Goal: Information Seeking & Learning: Learn about a topic

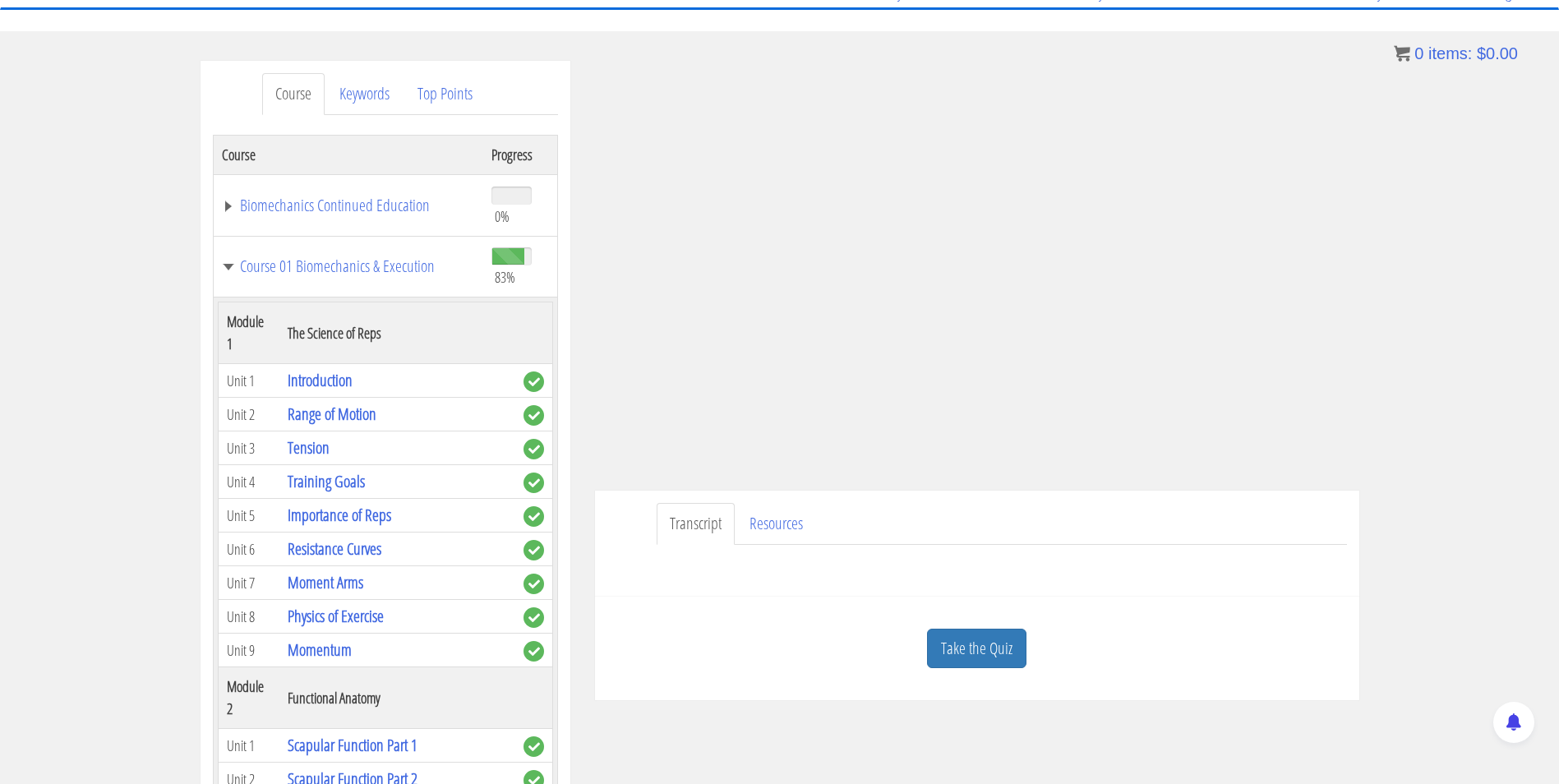
scroll to position [5084, 0]
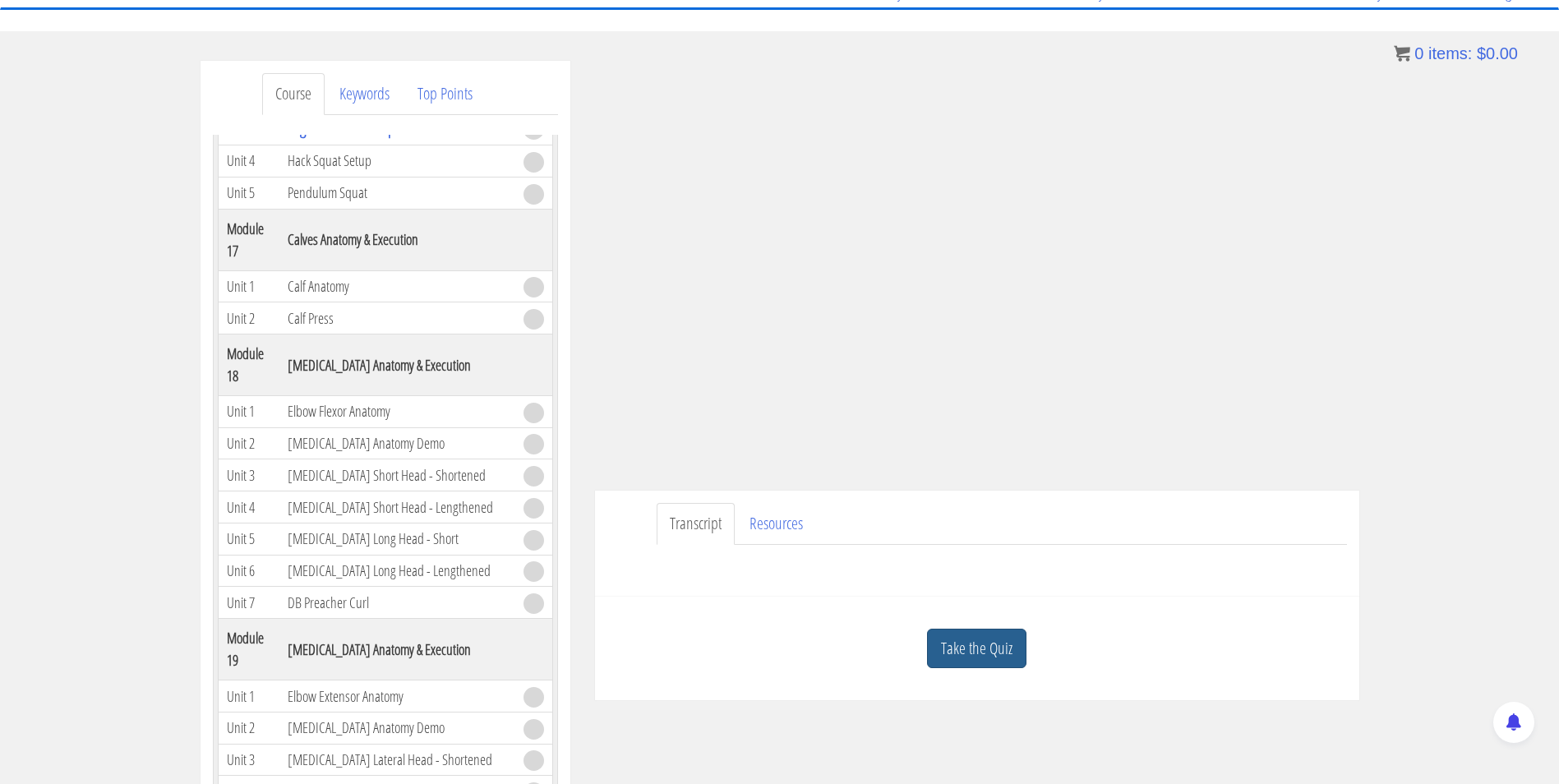
click at [991, 646] on link "Take the Quiz" at bounding box center [976, 648] width 99 height 40
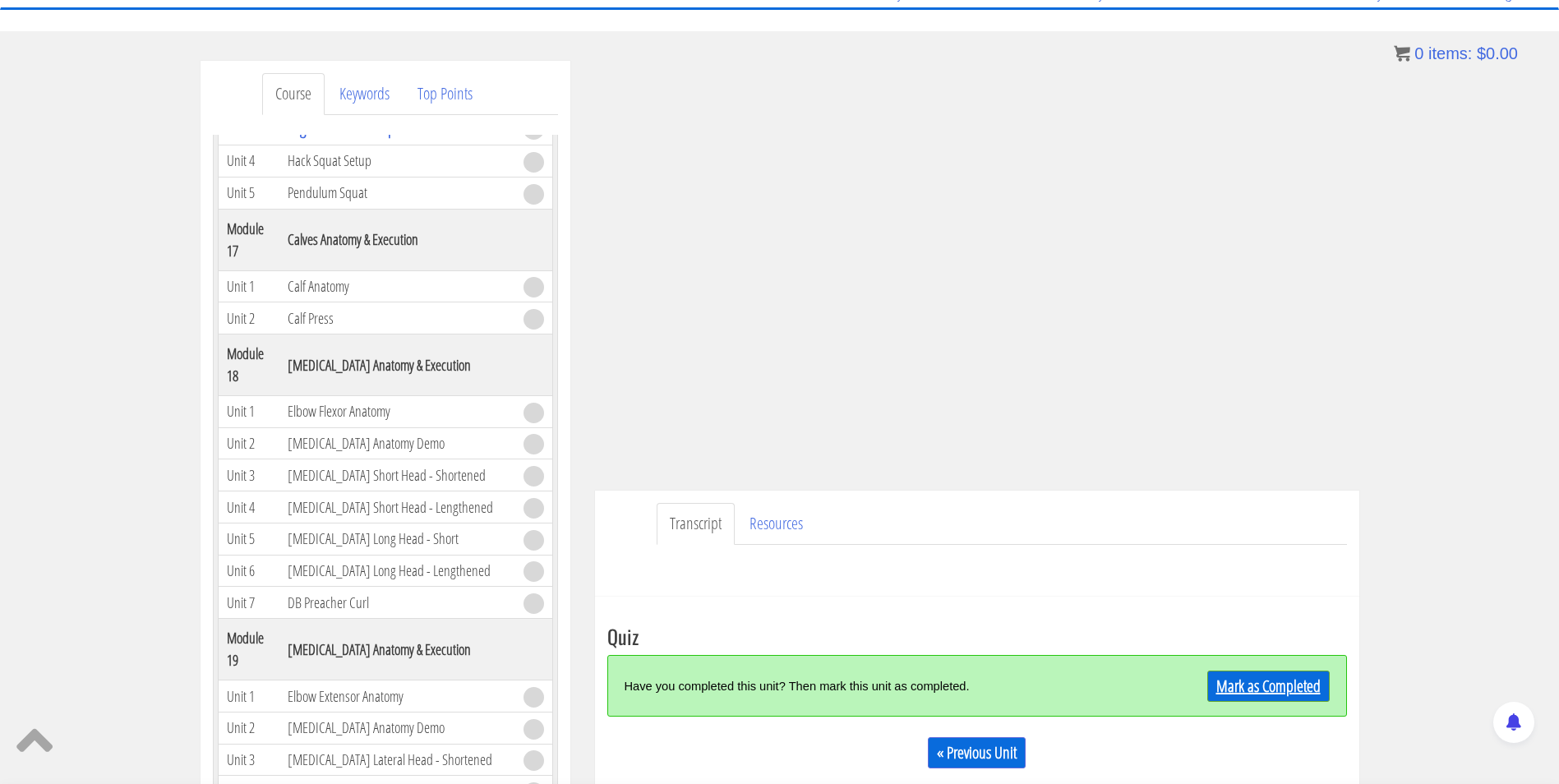
click at [1250, 692] on link "Mark as Completed" at bounding box center [1268, 685] width 123 height 31
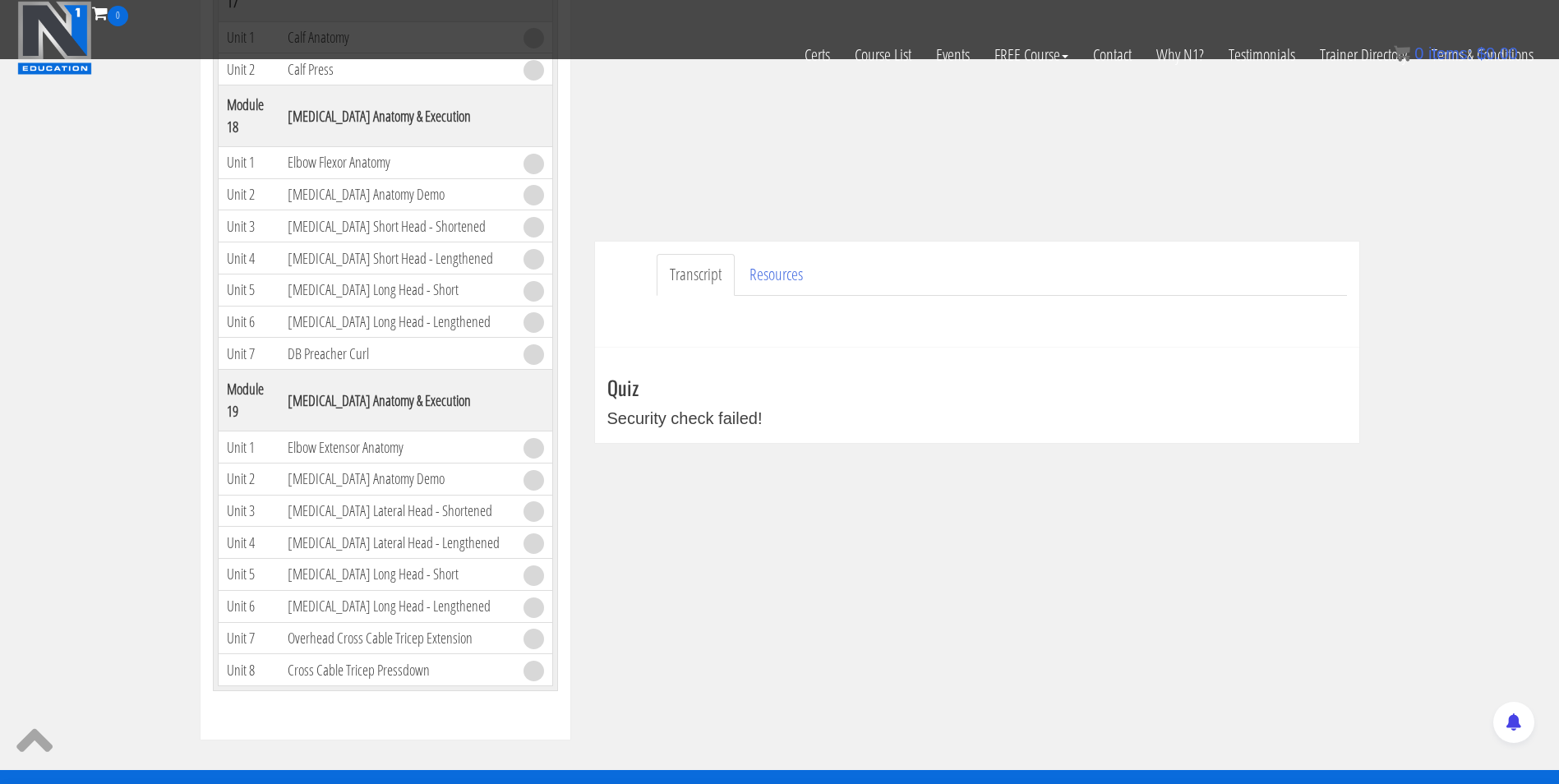
scroll to position [0, 0]
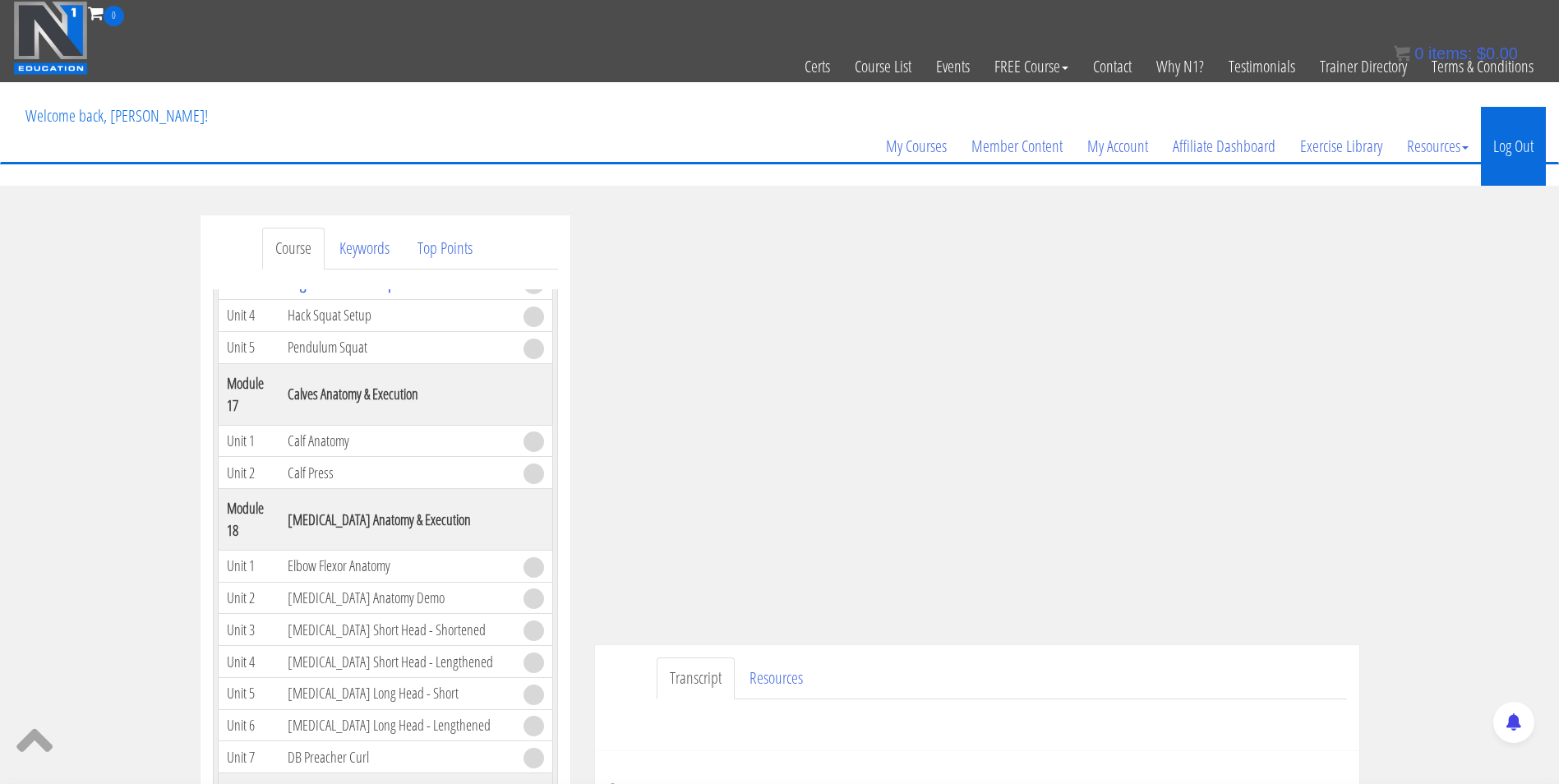
click at [1508, 140] on link "Log Out" at bounding box center [1514, 147] width 65 height 79
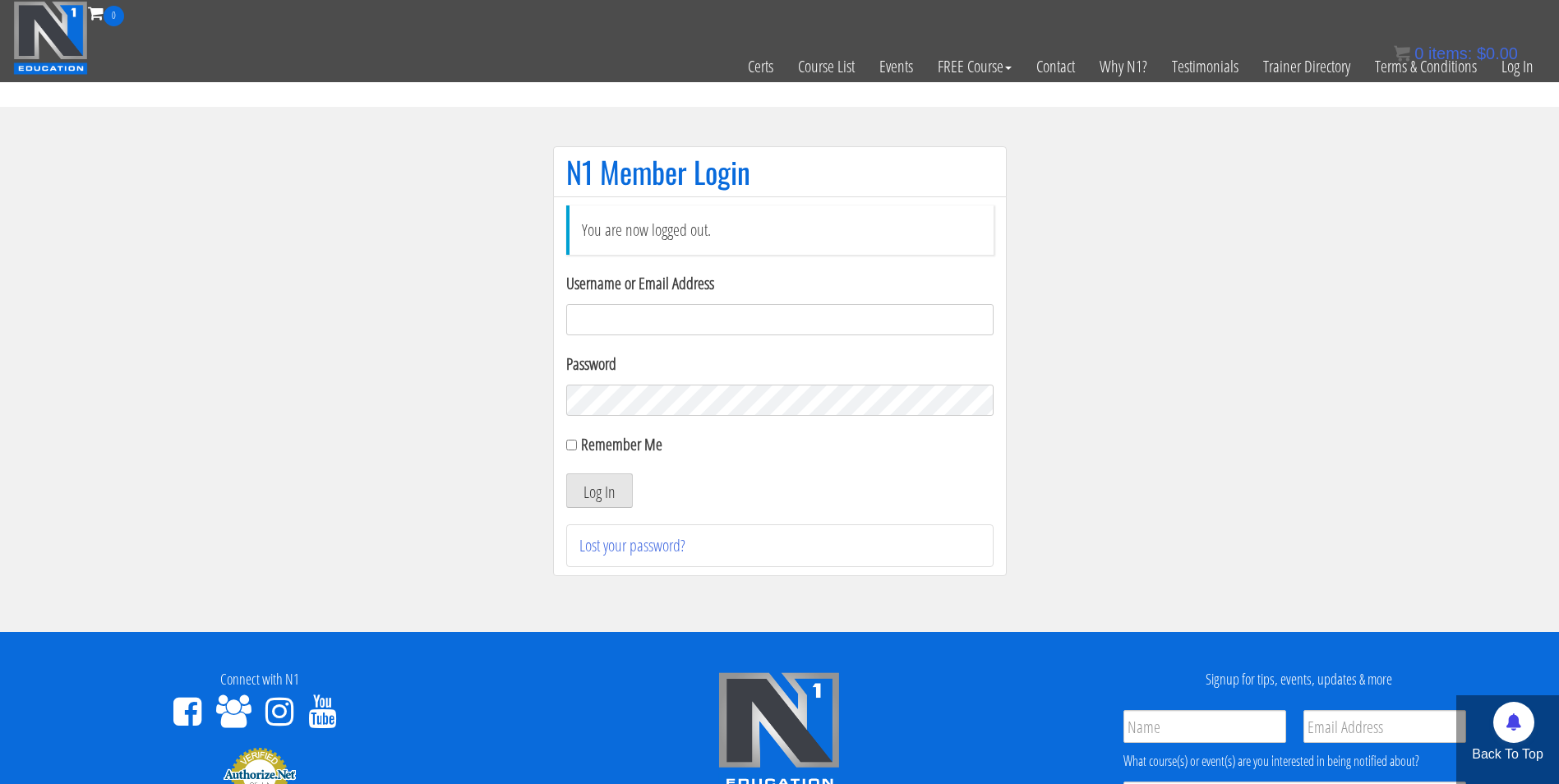
click at [627, 315] on input "Username or Email Address" at bounding box center [780, 320] width 428 height 31
type input "[EMAIL_ADDRESS][DOMAIN_NAME]"
click at [567, 473] on button "Log In" at bounding box center [600, 490] width 67 height 34
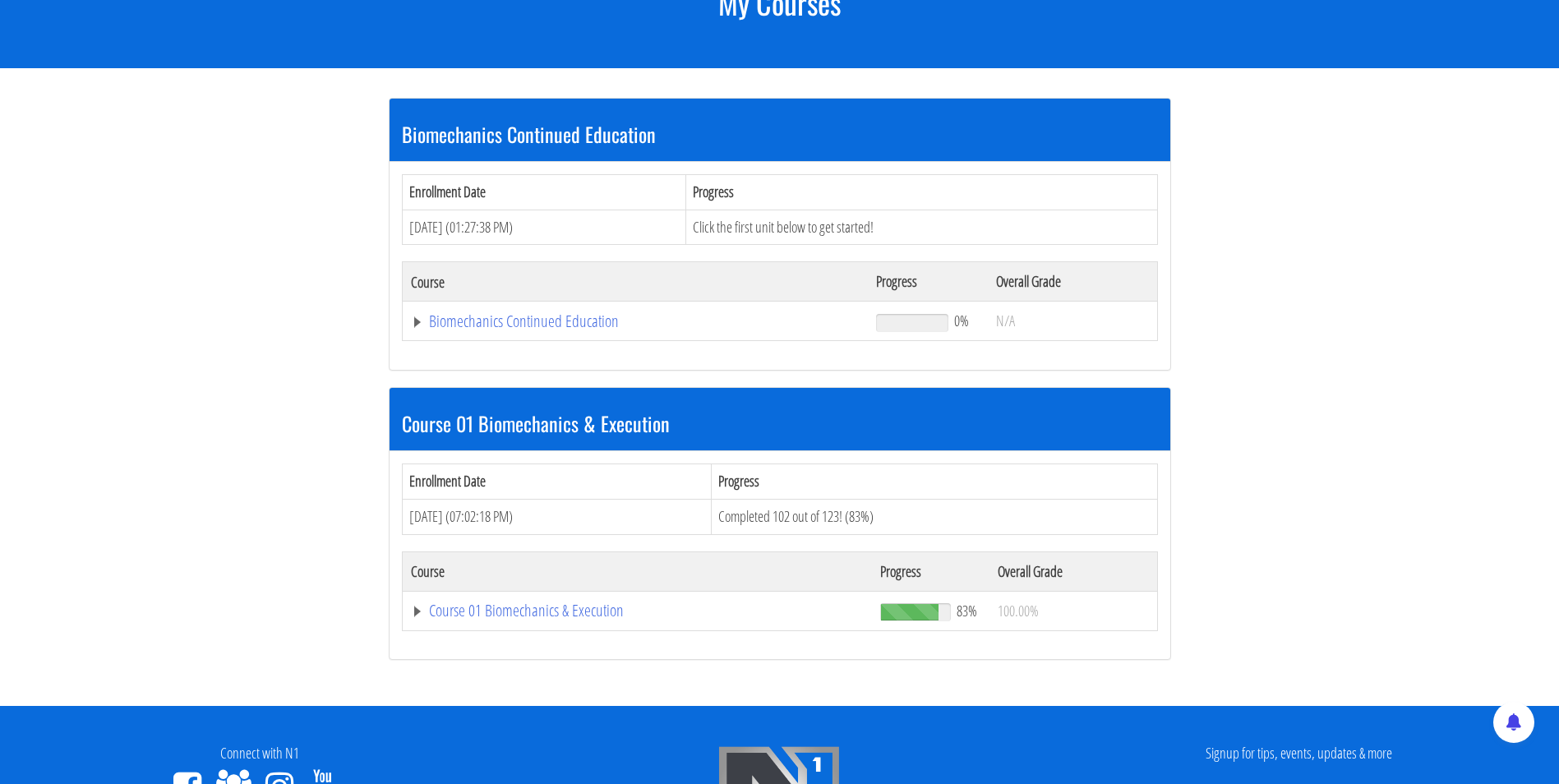
scroll to position [249, 0]
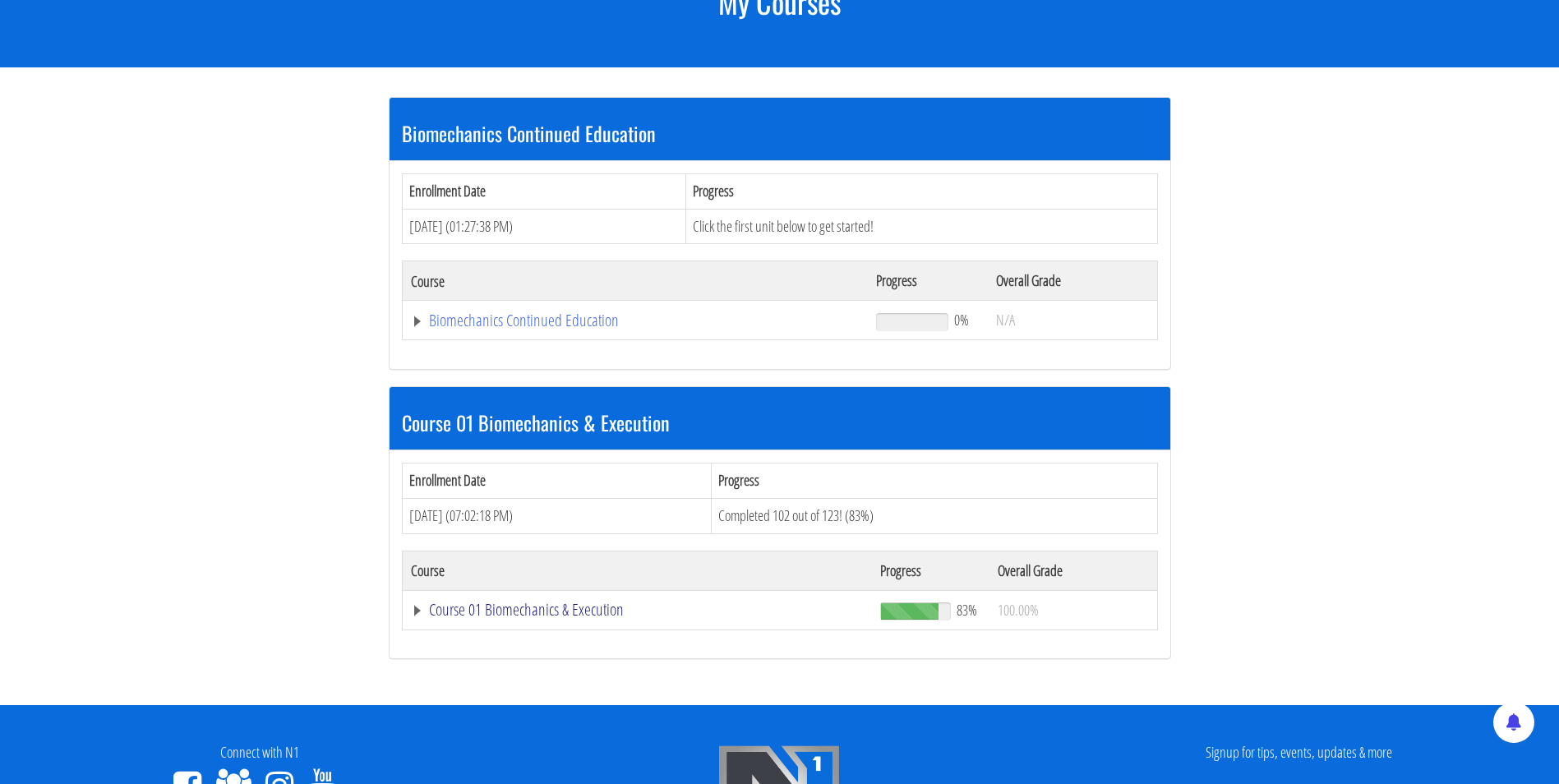
click at [561, 607] on link "Course 01 Biomechanics & Execution" at bounding box center [637, 609] width 453 height 16
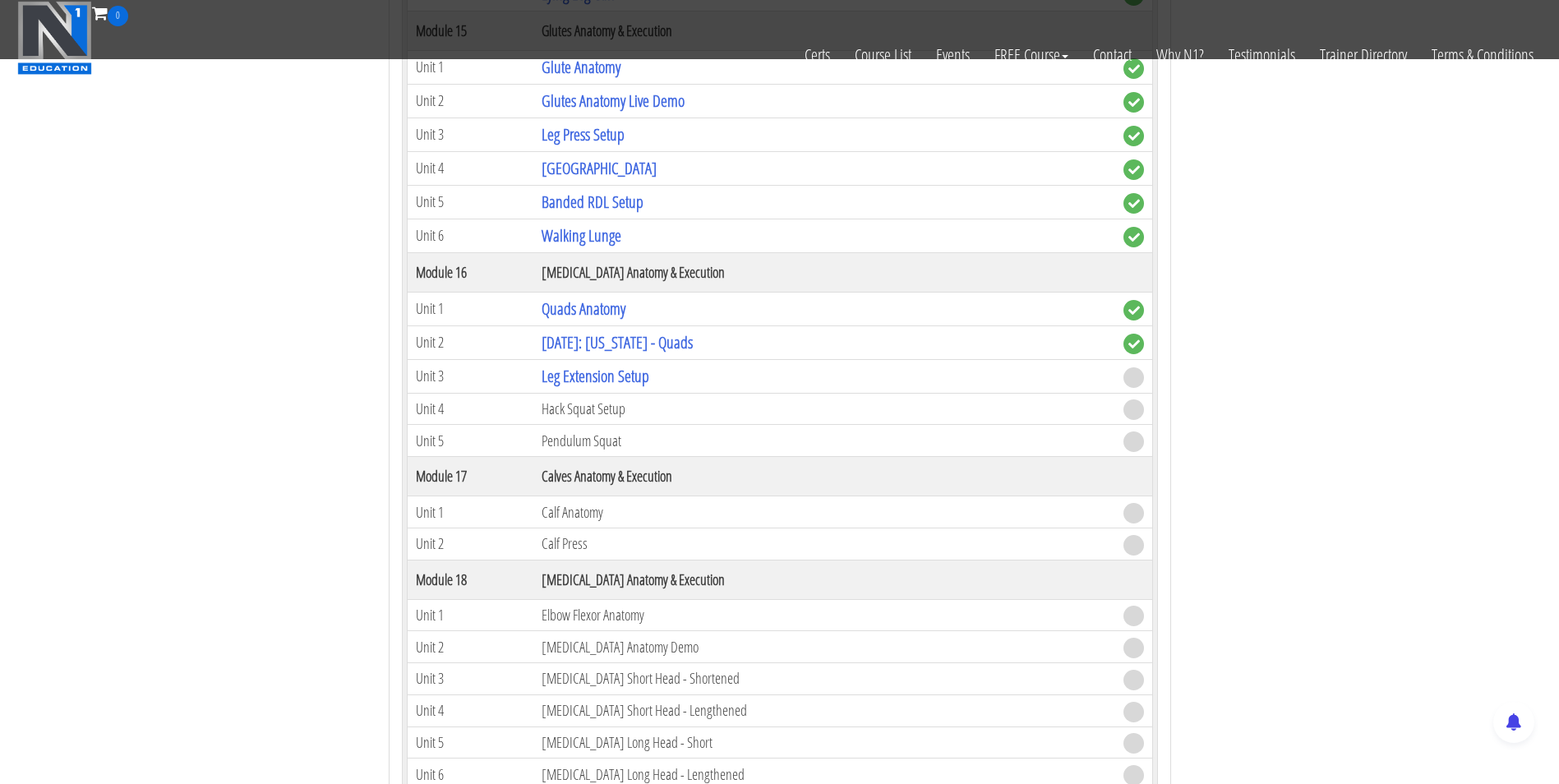
scroll to position [4526, 0]
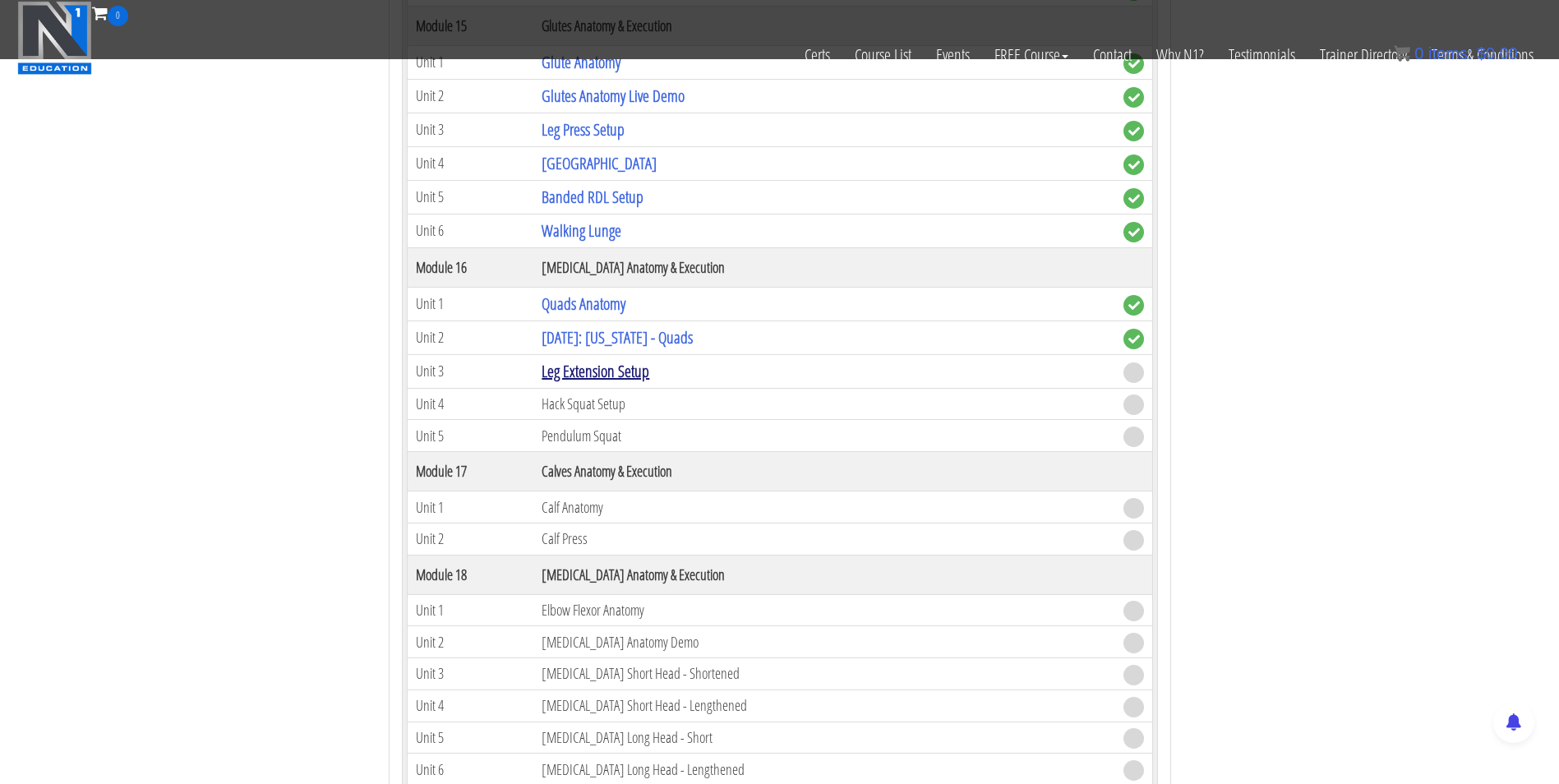
click at [609, 362] on link "Leg Extension Setup" at bounding box center [596, 371] width 108 height 22
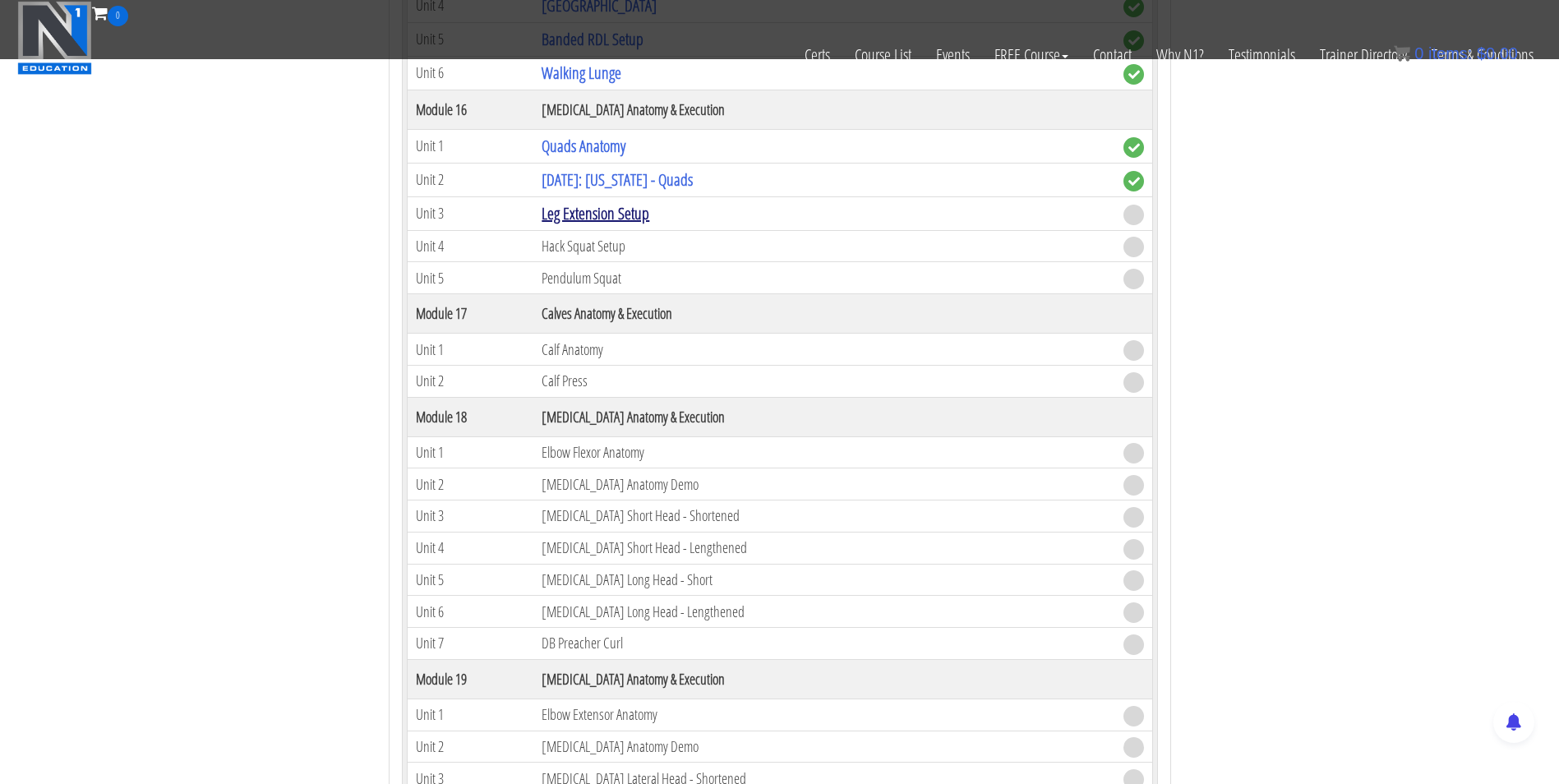
scroll to position [4684, 0]
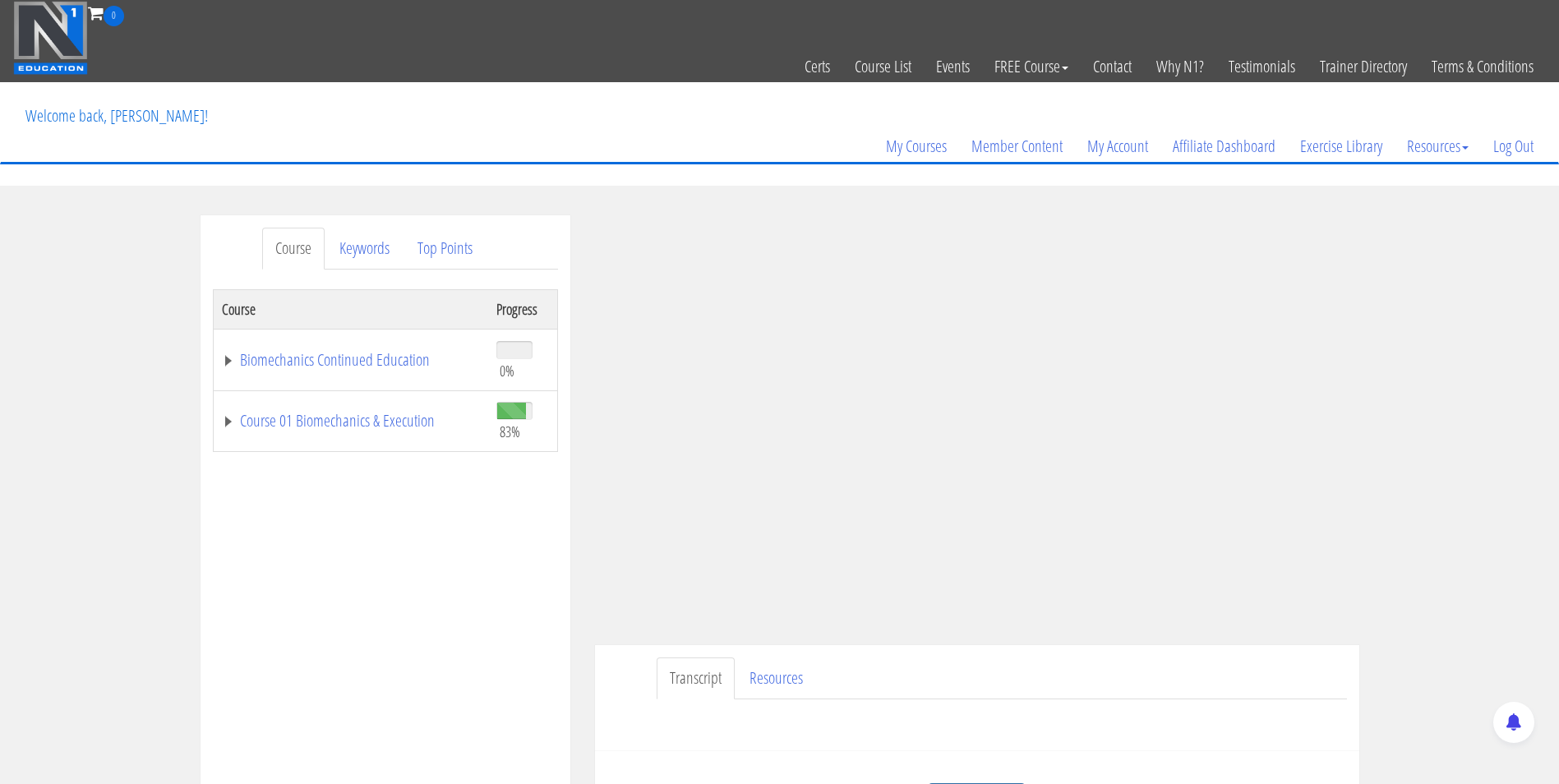
scroll to position [199, 0]
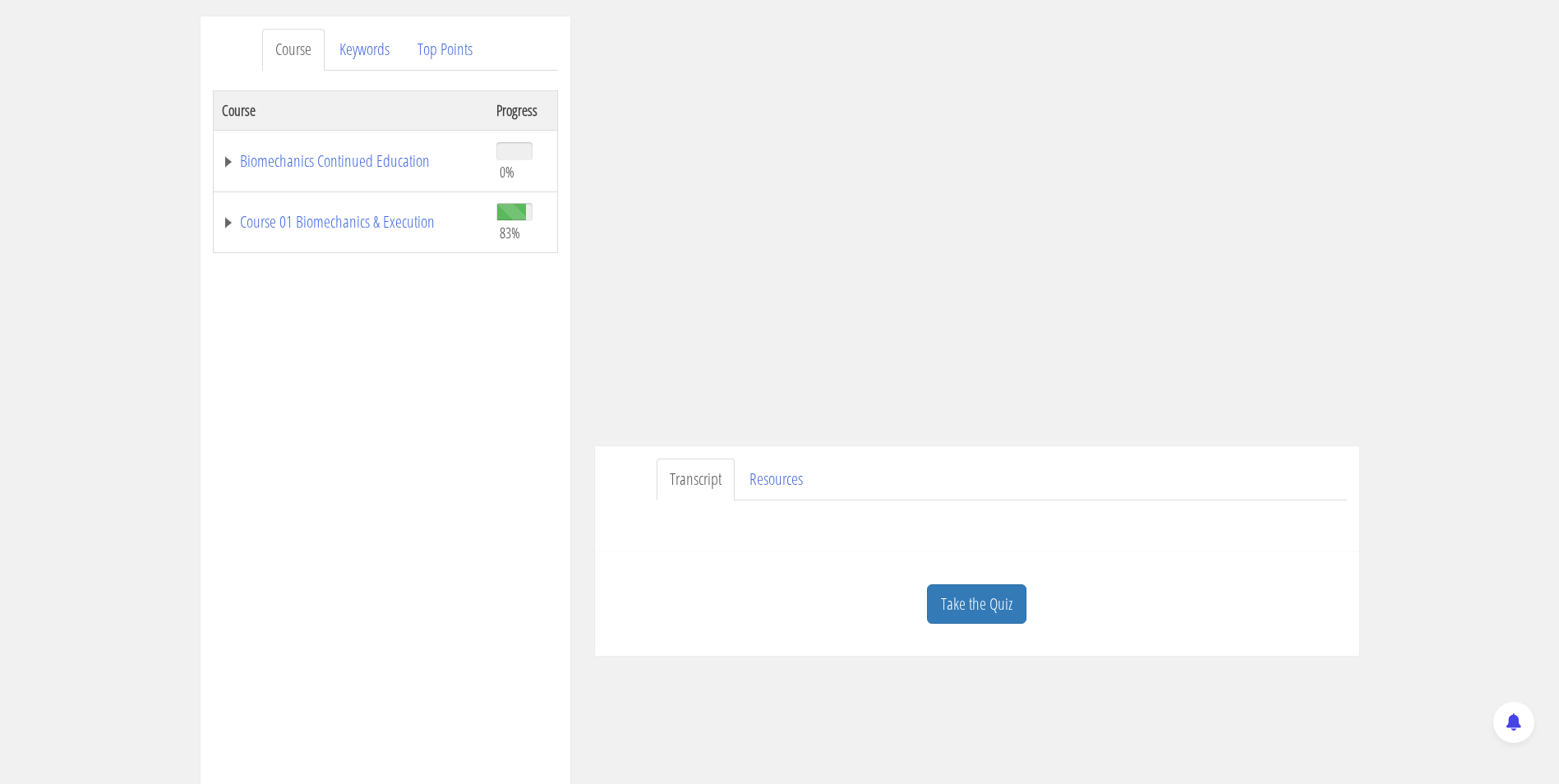
click at [1034, 610] on div "Take the Quiz" at bounding box center [976, 604] width 740 height 80
click at [1016, 608] on link "Take the Quiz" at bounding box center [976, 604] width 99 height 40
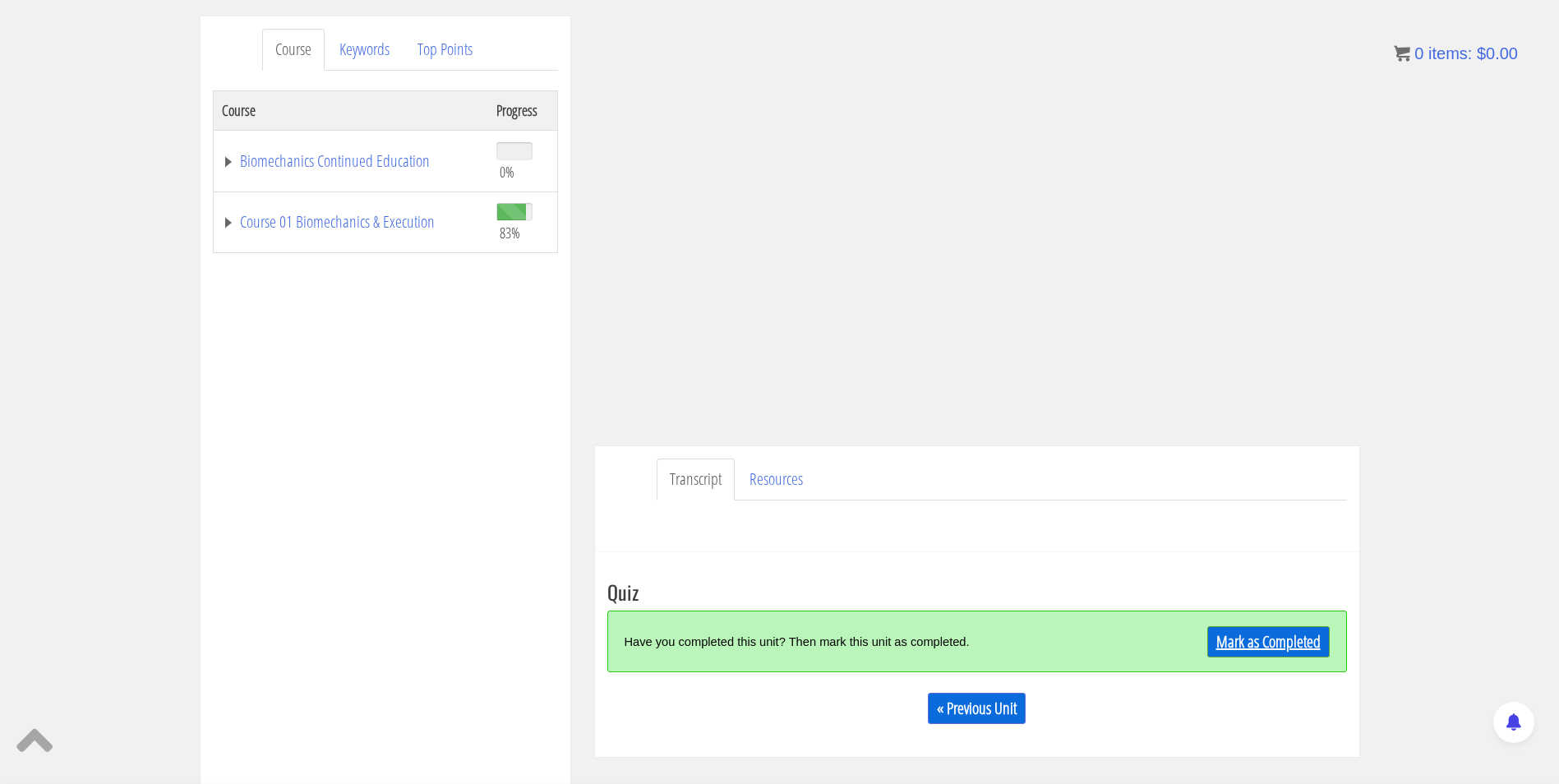
click at [1250, 651] on link "Mark as Completed" at bounding box center [1268, 642] width 123 height 31
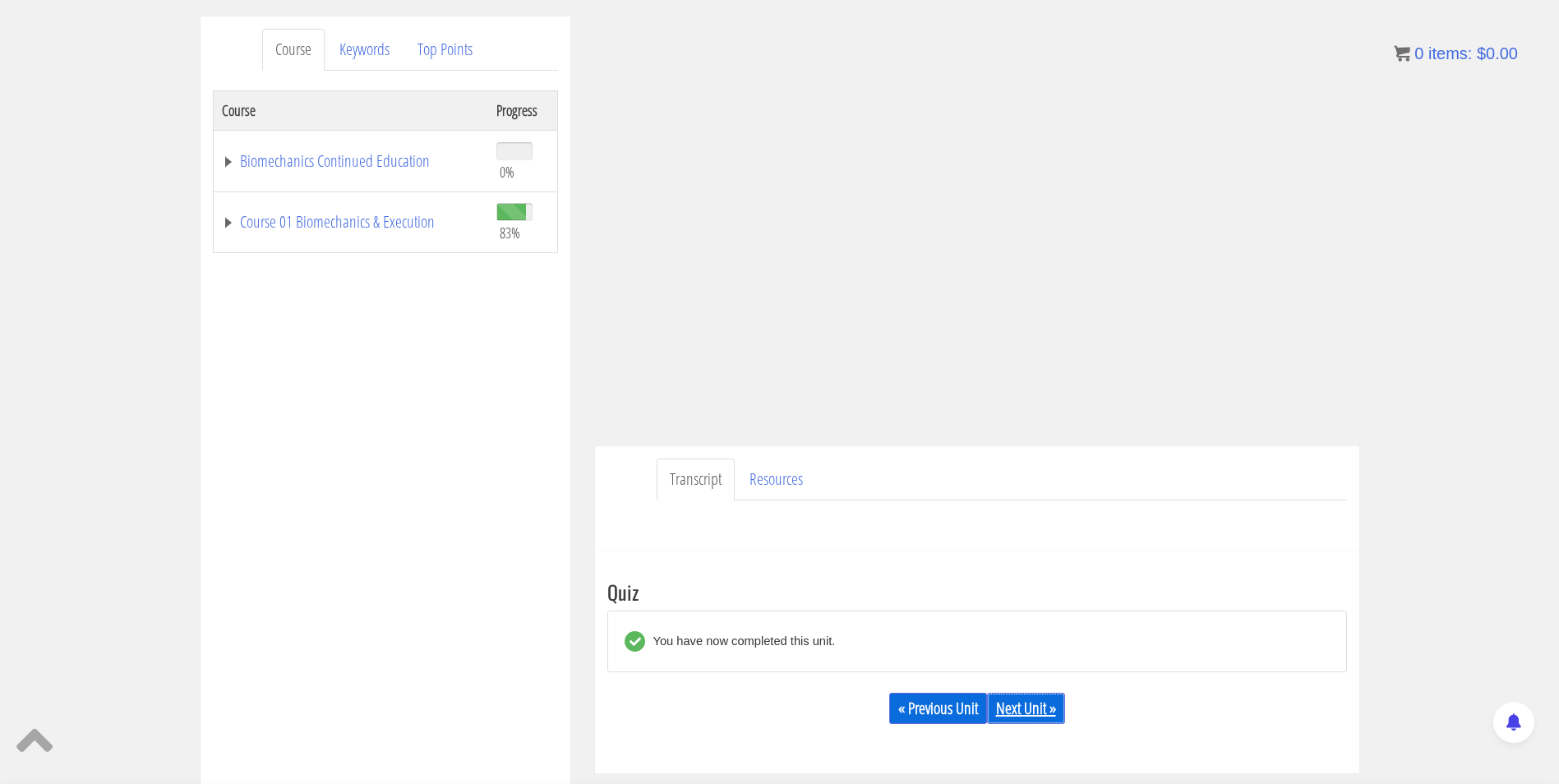
click at [1054, 692] on div "« Previous Unit Next Unit »" at bounding box center [976, 708] width 740 height 56
click at [1039, 705] on link "Next Unit »" at bounding box center [1025, 708] width 78 height 31
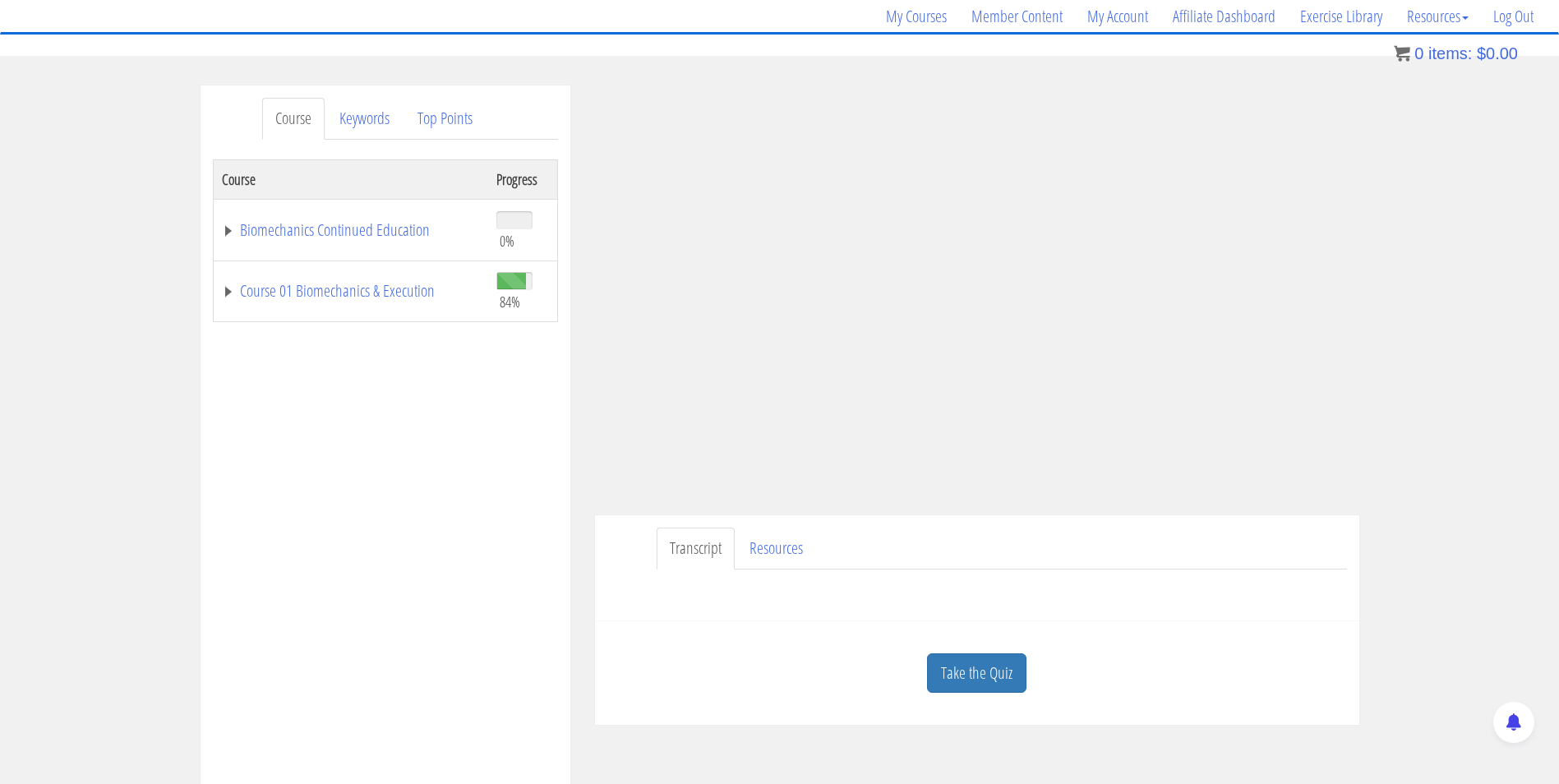
scroll to position [133, 0]
click at [995, 661] on link "Take the Quiz" at bounding box center [976, 669] width 99 height 40
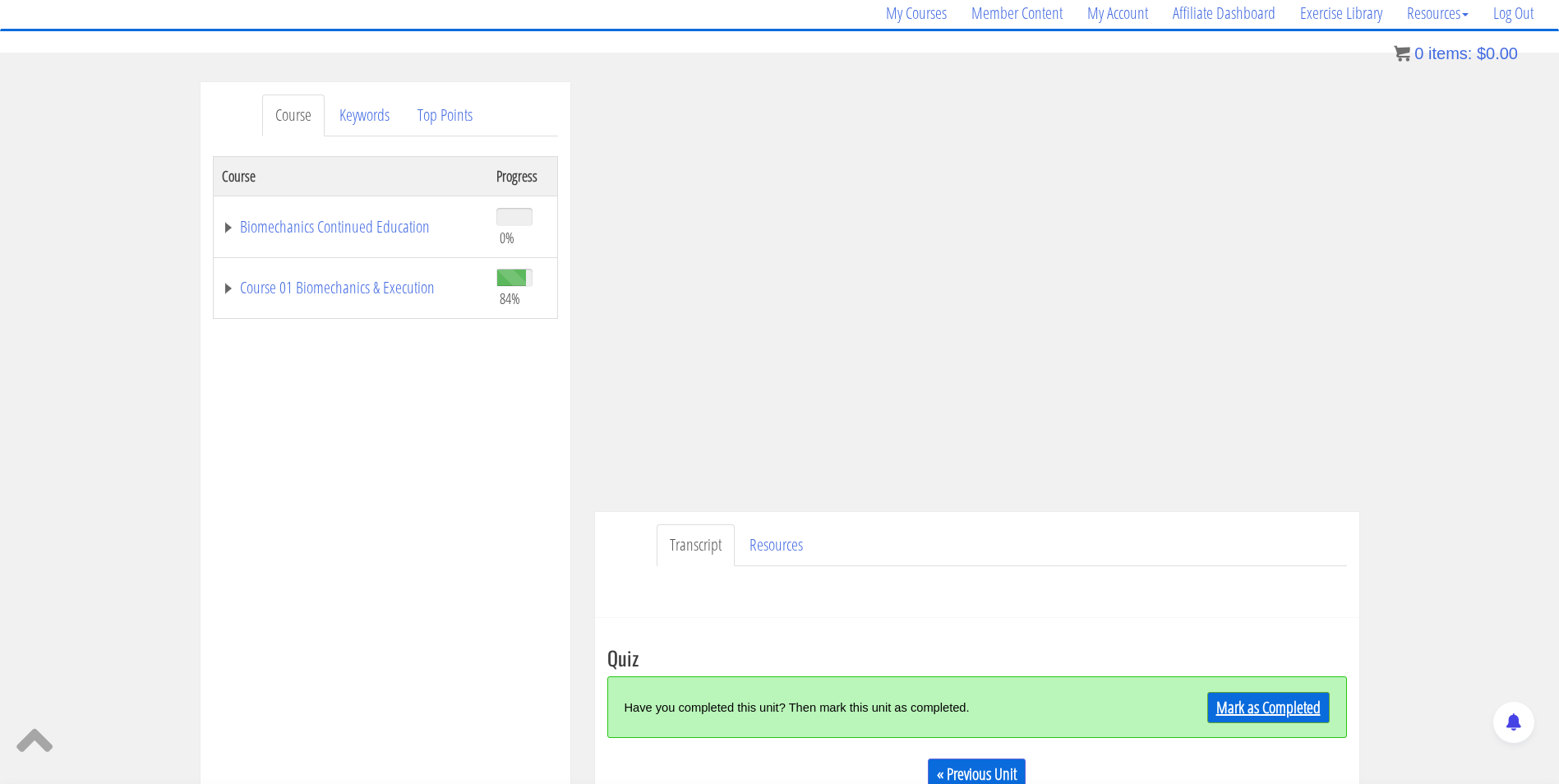
click at [1218, 703] on link "Mark as Completed" at bounding box center [1268, 707] width 123 height 31
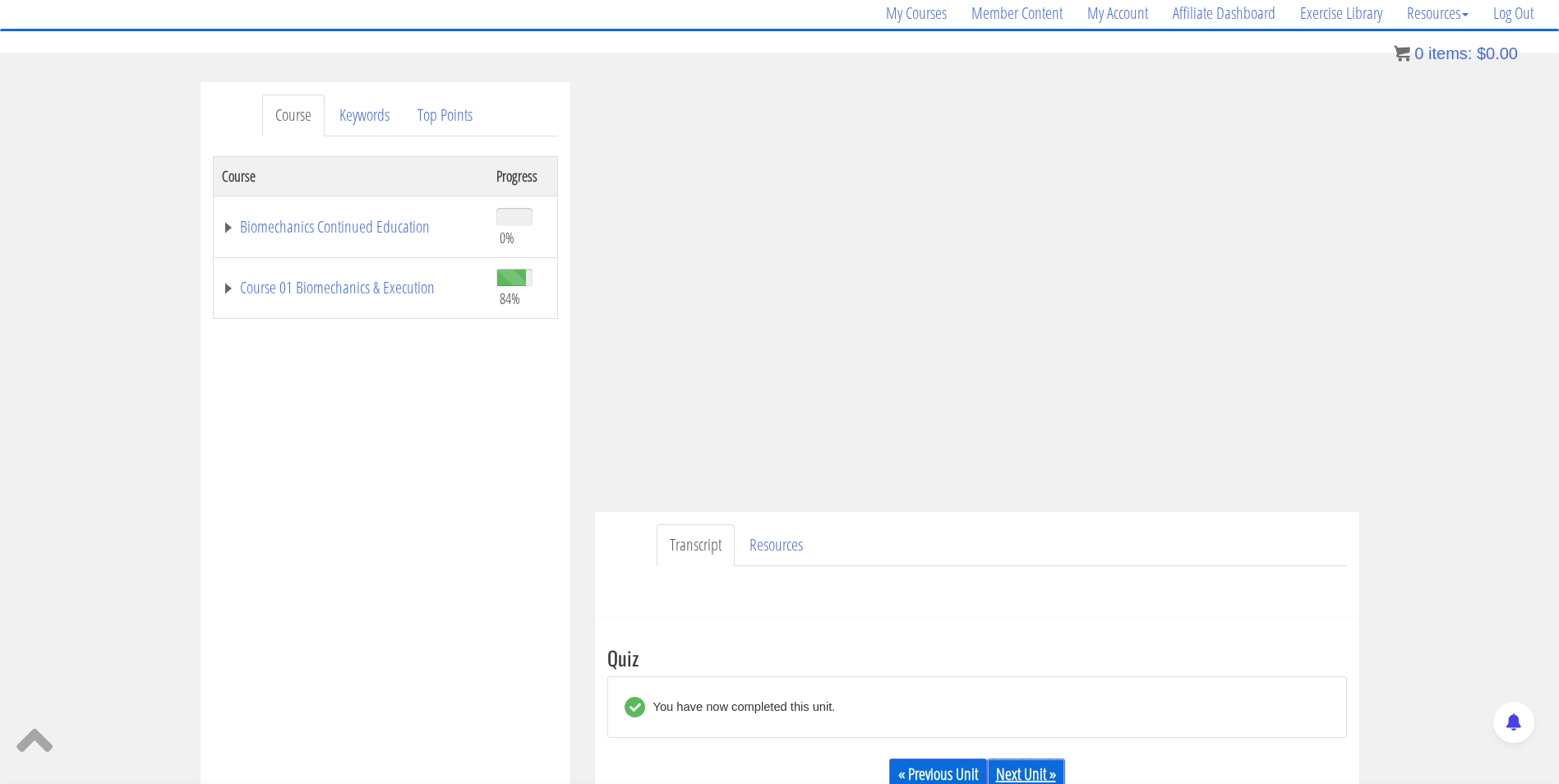
click at [1042, 758] on div "« Previous Unit Next Unit »" at bounding box center [976, 773] width 740 height 56
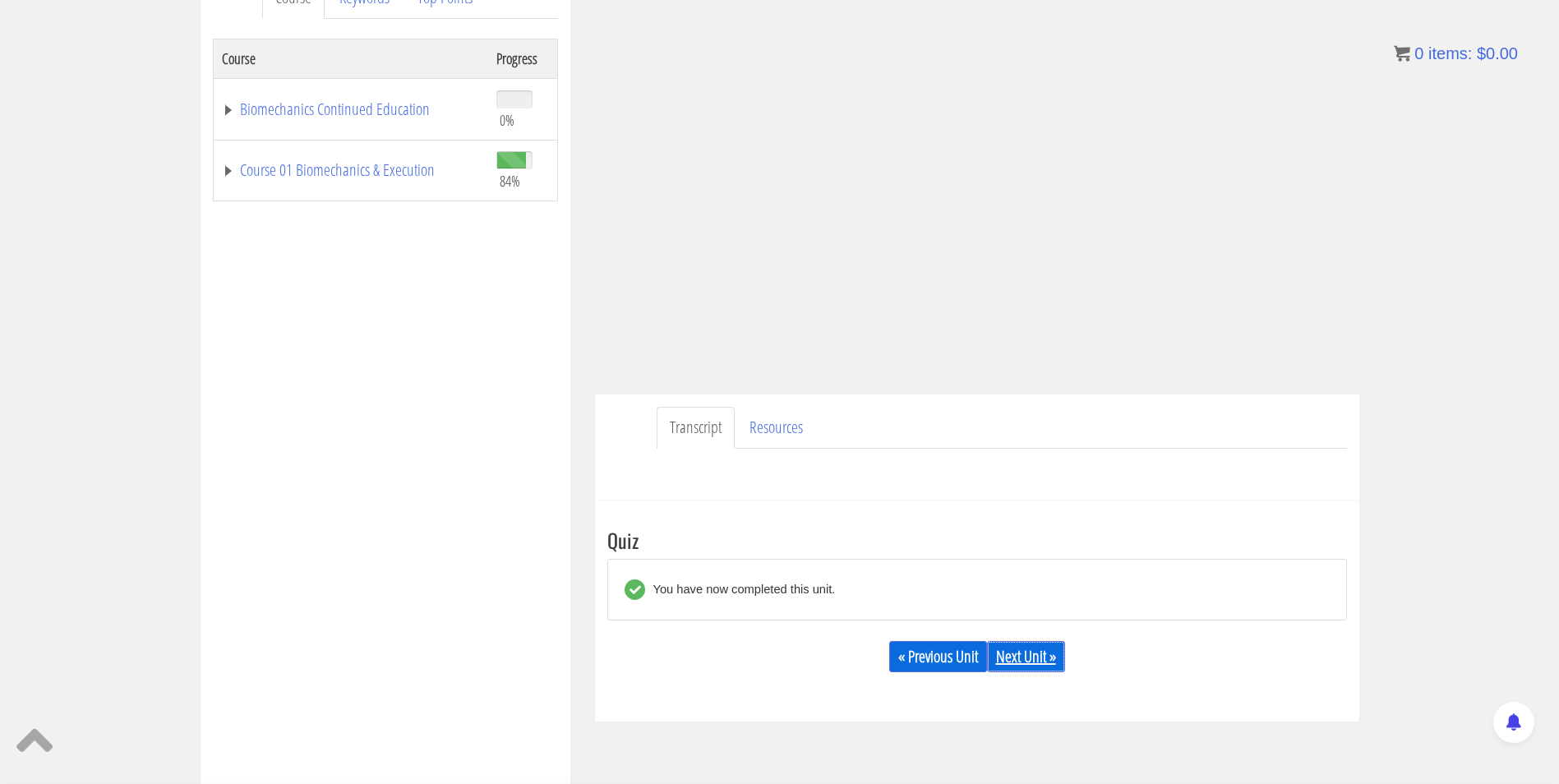
scroll to position [252, 0]
click at [1024, 655] on link "Next Unit »" at bounding box center [1025, 655] width 78 height 31
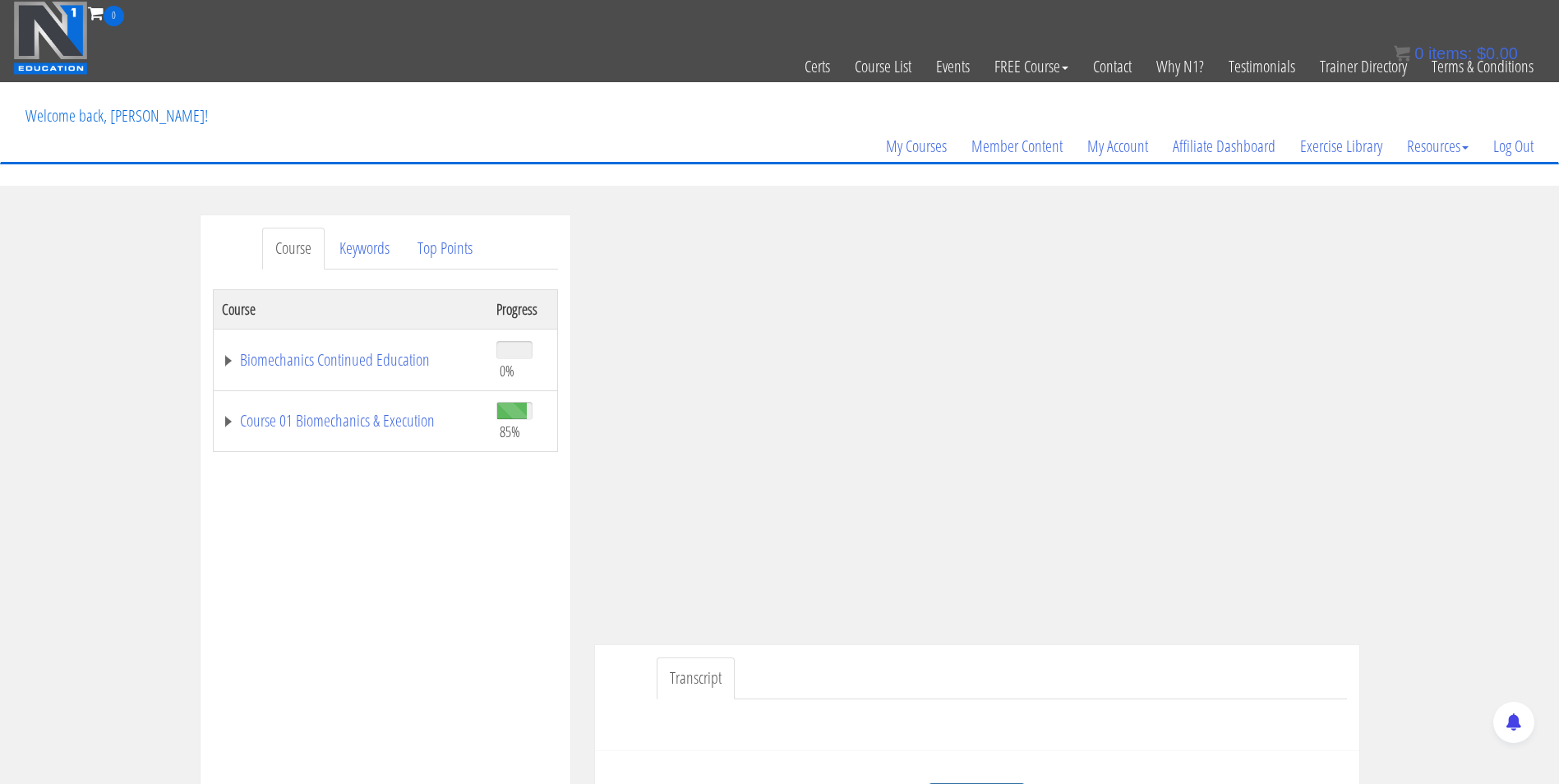
click at [319, 402] on td "Course 01 Biomechanics & Execution" at bounding box center [350, 421] width 275 height 62
click at [312, 422] on link "Course 01 Biomechanics & Execution" at bounding box center [351, 420] width 258 height 16
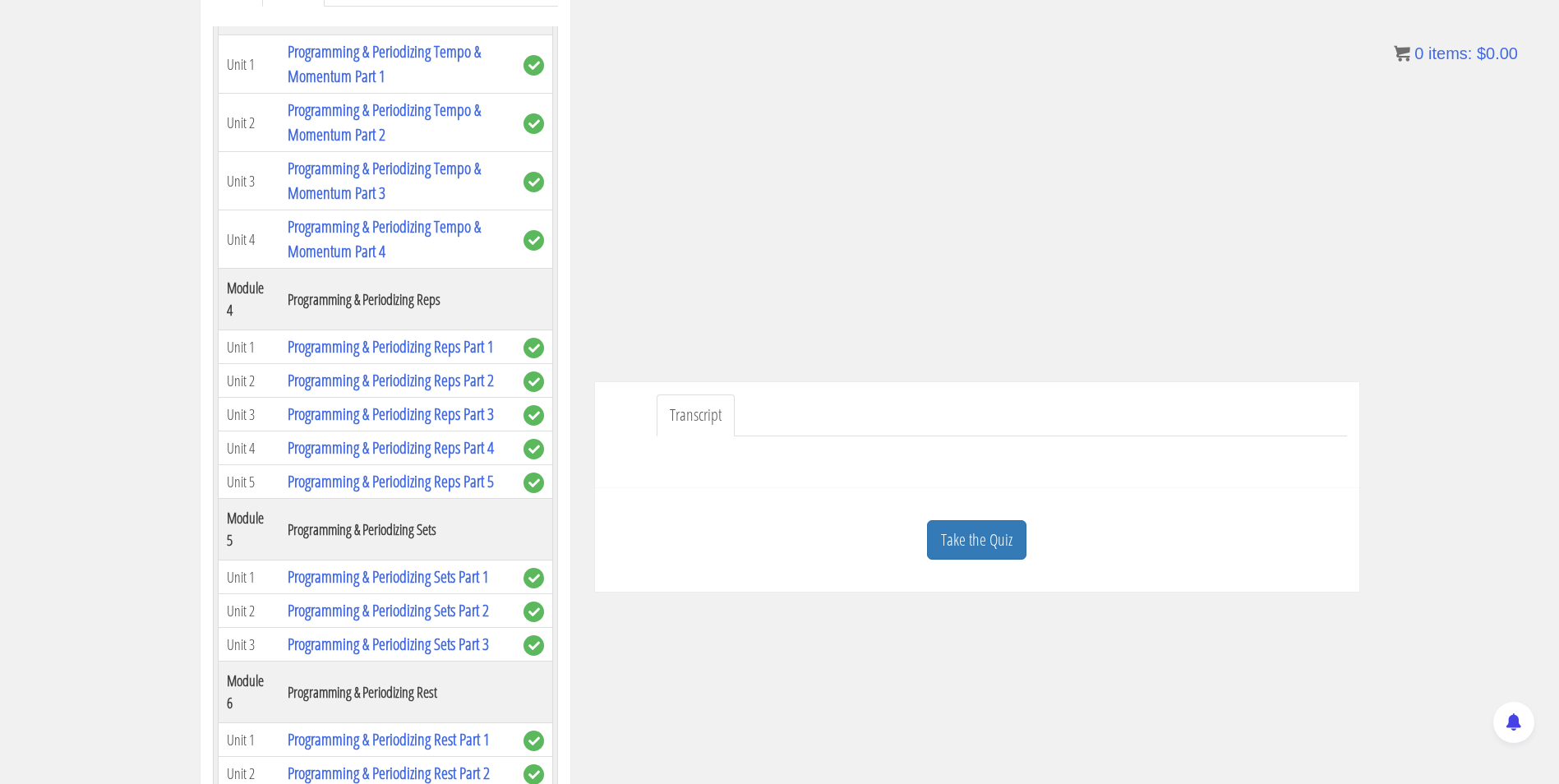
scroll to position [264, 0]
click at [980, 526] on link "Take the Quiz" at bounding box center [976, 539] width 99 height 40
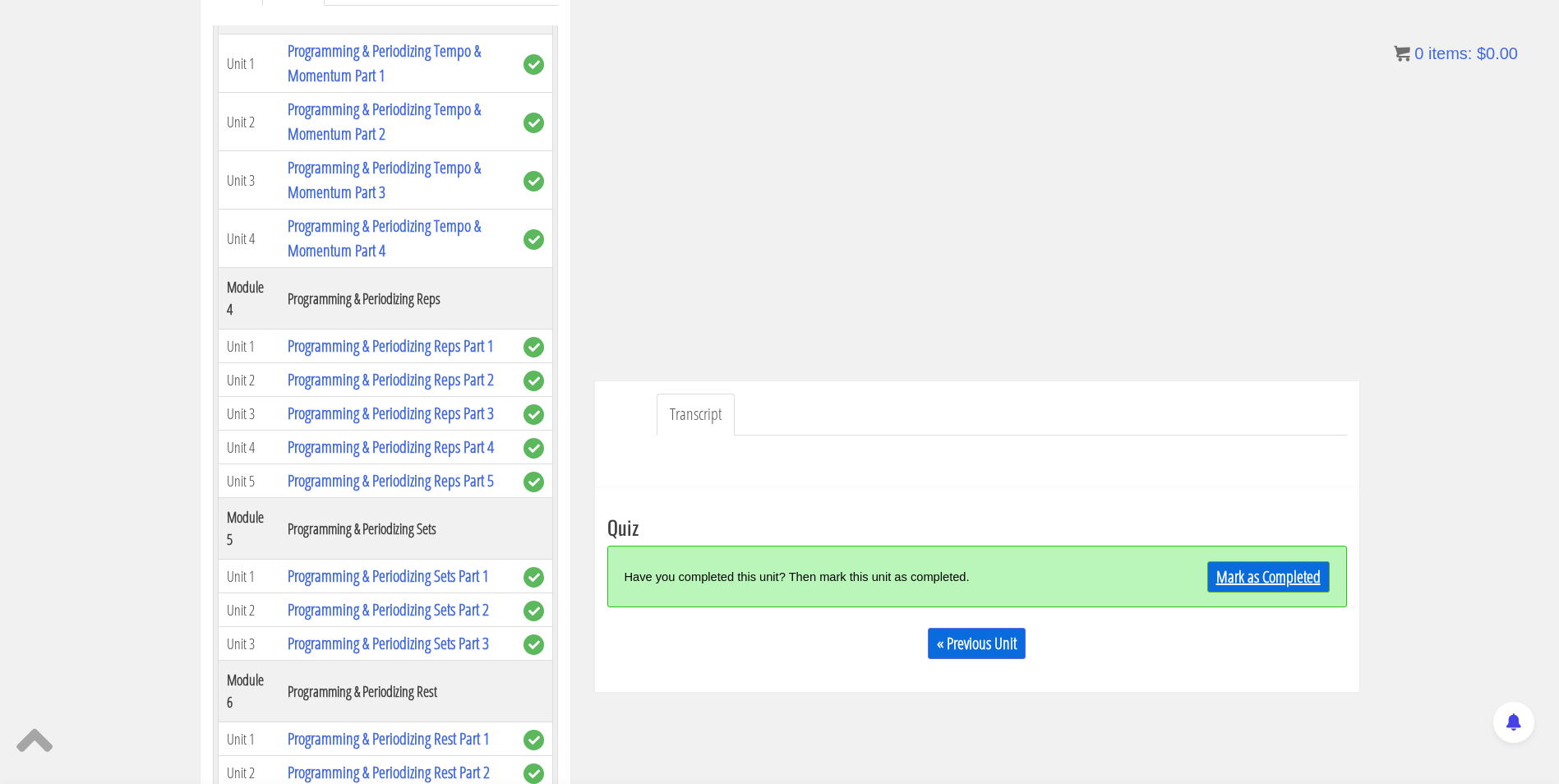
click at [1244, 565] on link "Mark as Completed" at bounding box center [1268, 577] width 123 height 31
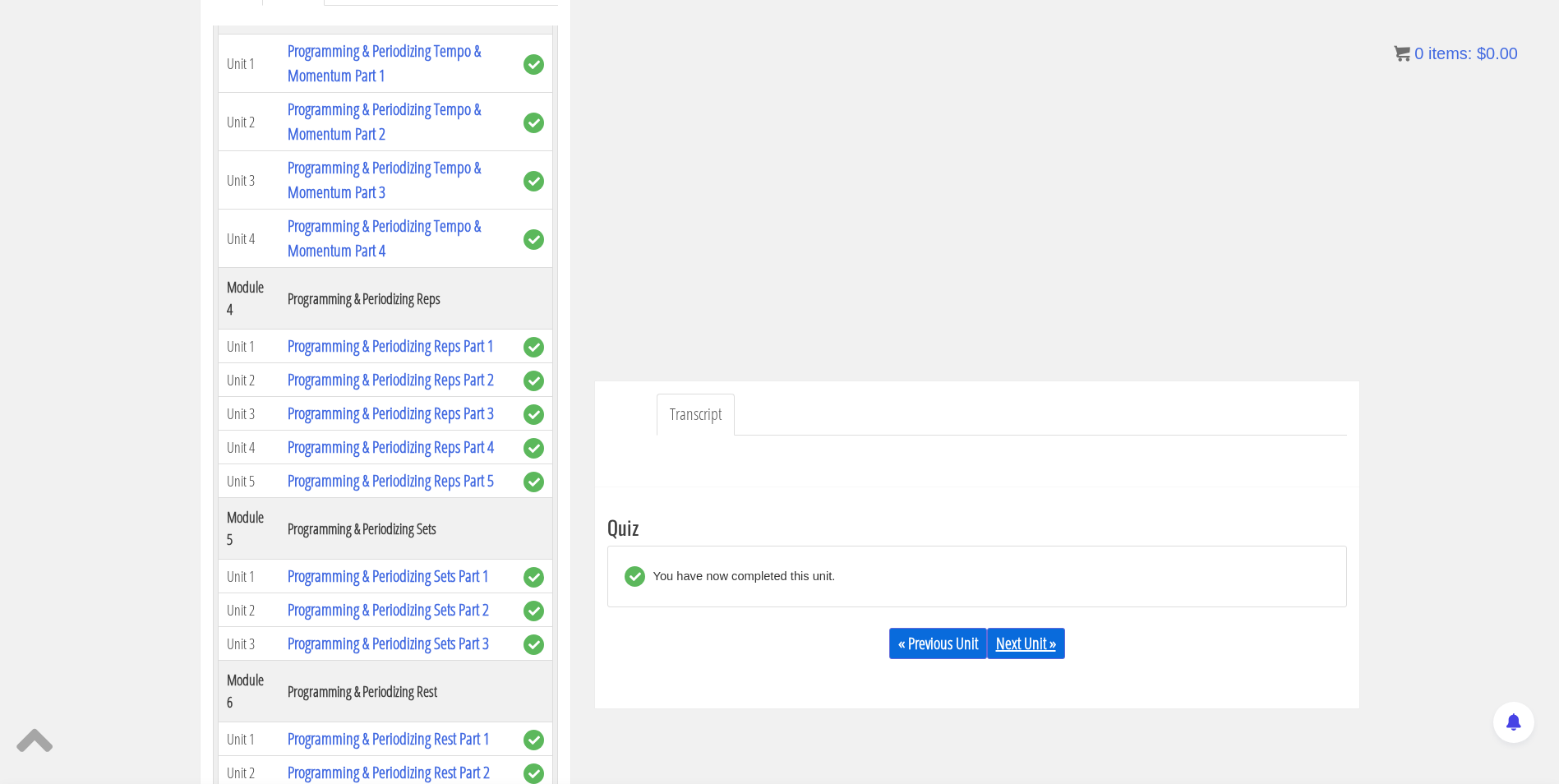
click at [1039, 642] on link "Next Unit »" at bounding box center [1025, 643] width 78 height 31
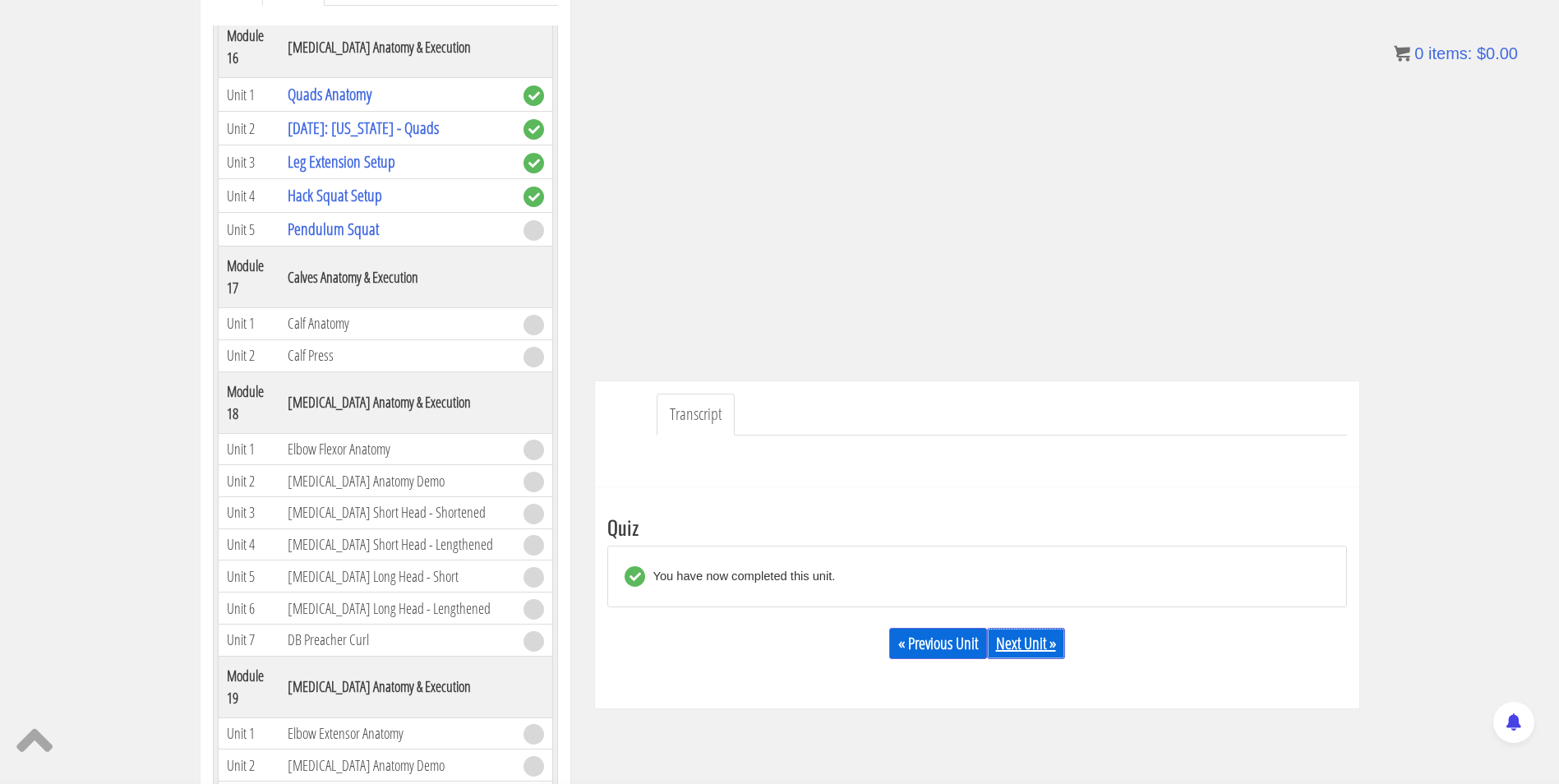
scroll to position [4873, 0]
click at [340, 339] on td "Calf Anatomy" at bounding box center [397, 323] width 235 height 32
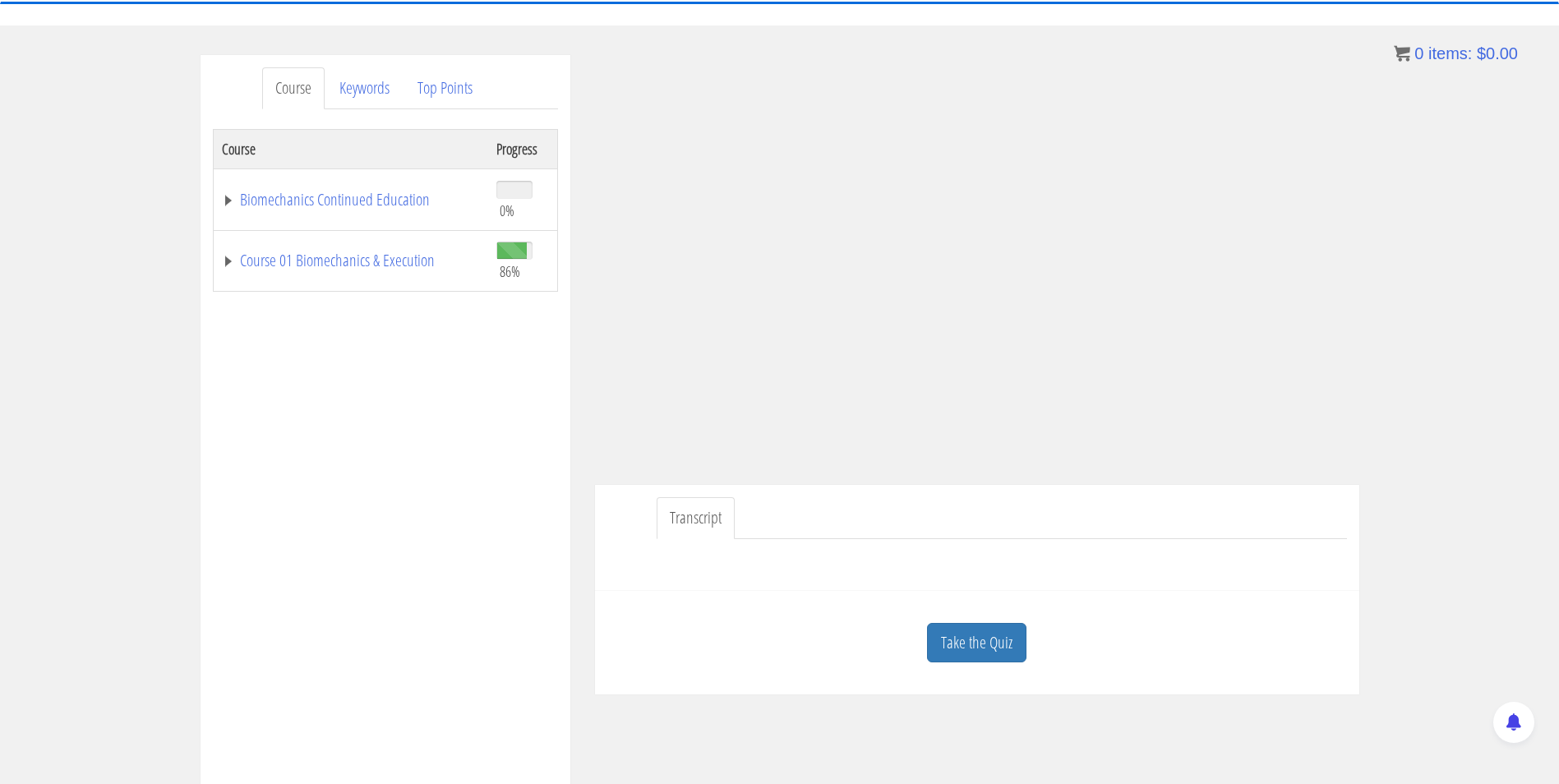
scroll to position [183, 0]
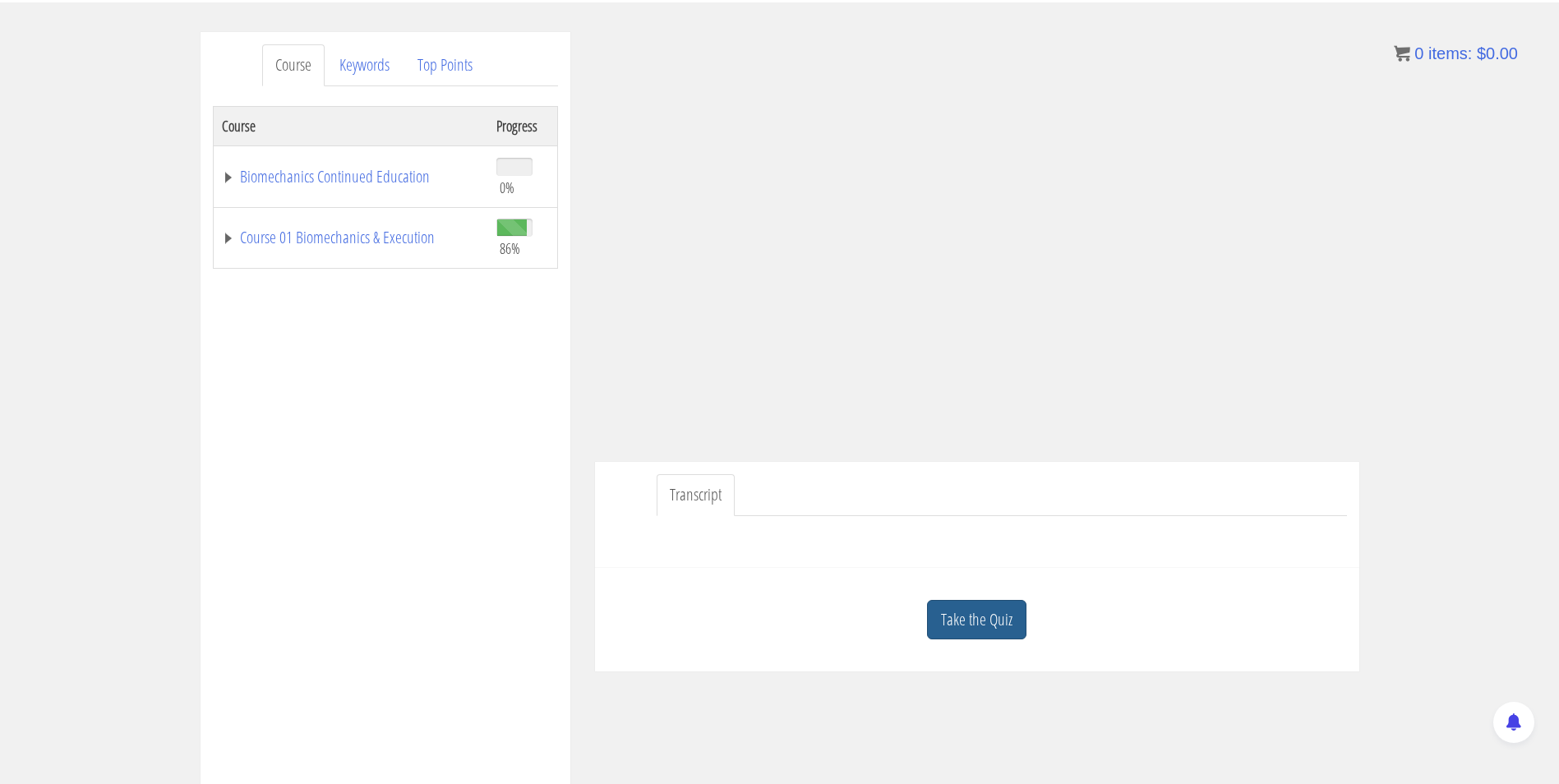
click at [980, 607] on link "Take the Quiz" at bounding box center [976, 619] width 99 height 40
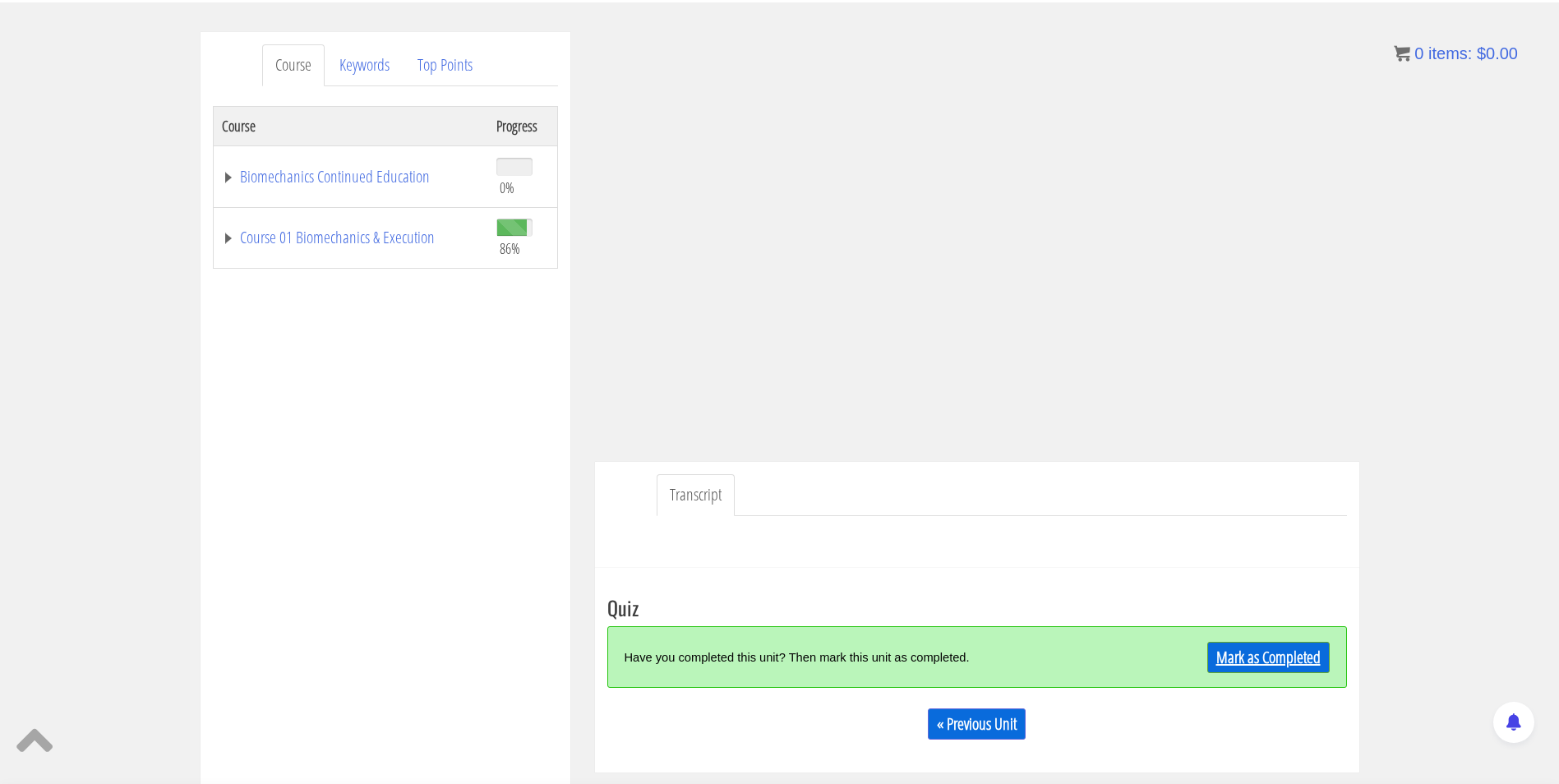
click at [1237, 654] on link "Mark as Completed" at bounding box center [1268, 657] width 123 height 31
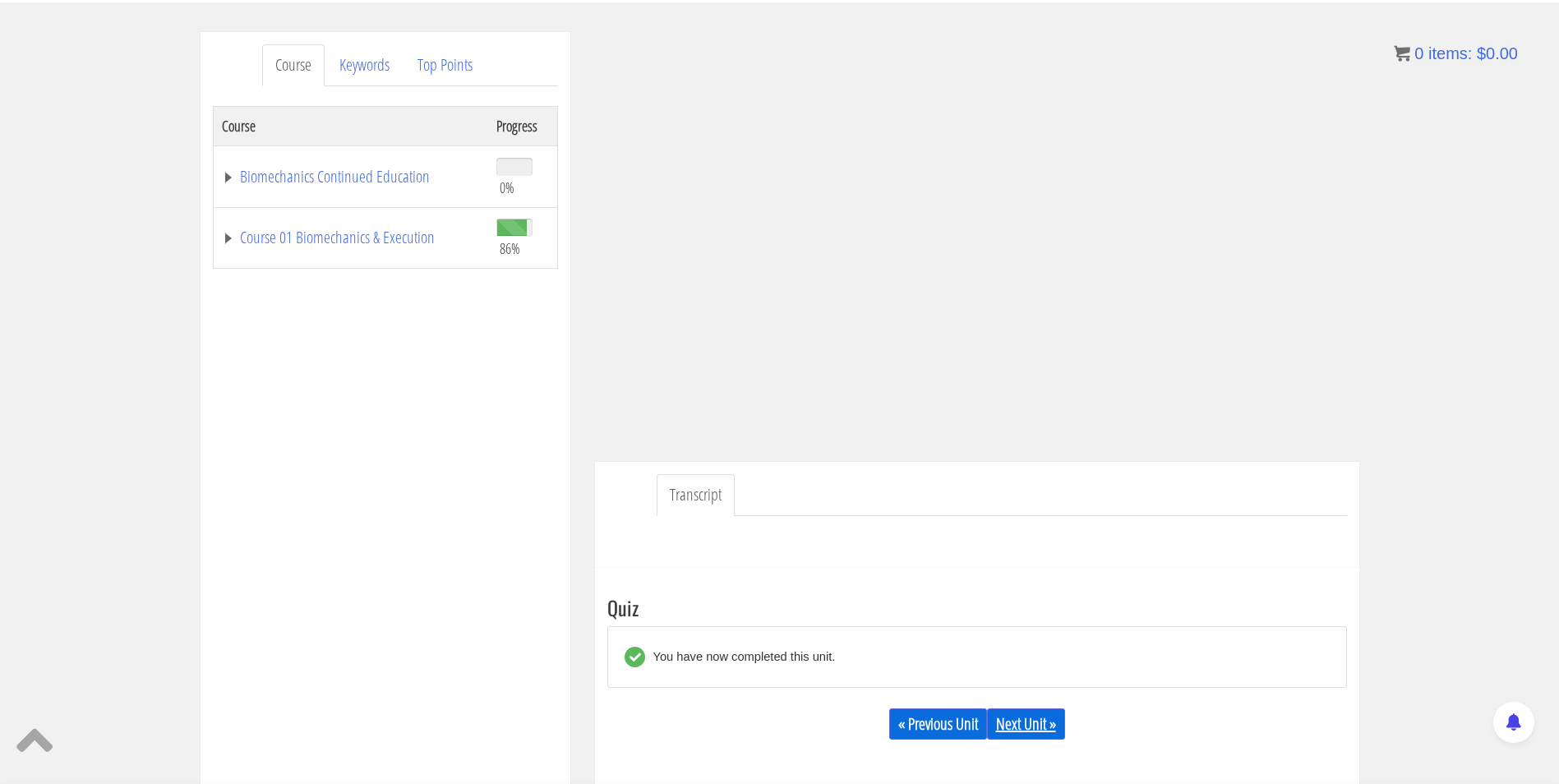
click at [1043, 727] on link "Next Unit »" at bounding box center [1025, 723] width 78 height 31
